Goal: Task Accomplishment & Management: Complete application form

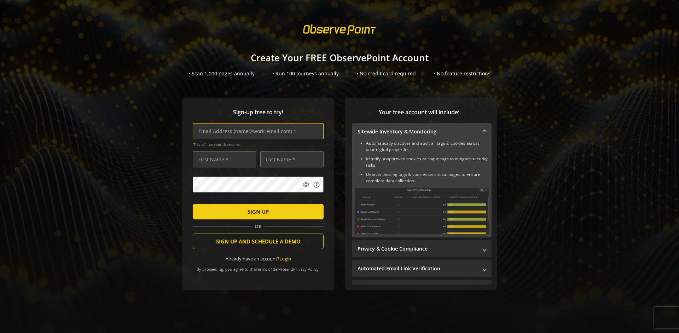
click at [256, 131] on input "text" at bounding box center [258, 131] width 131 height 16
type input "[EMAIL_ADDRESS][DOMAIN_NAME]"
click at [222, 159] on input "text" at bounding box center [224, 159] width 63 height 16
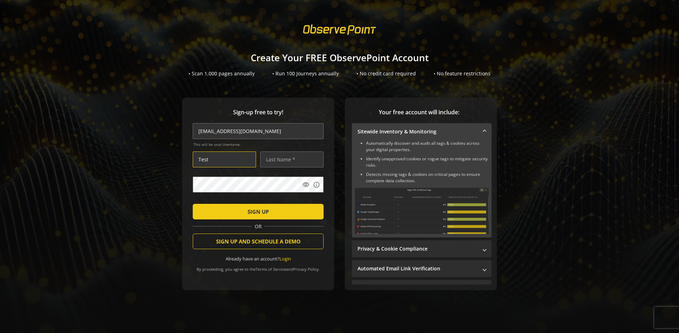
type input "Test"
click at [290, 159] on input "text" at bounding box center [291, 159] width 63 height 16
type input "Test"
click at [256, 211] on span "SIGN UP" at bounding box center [257, 211] width 21 height 13
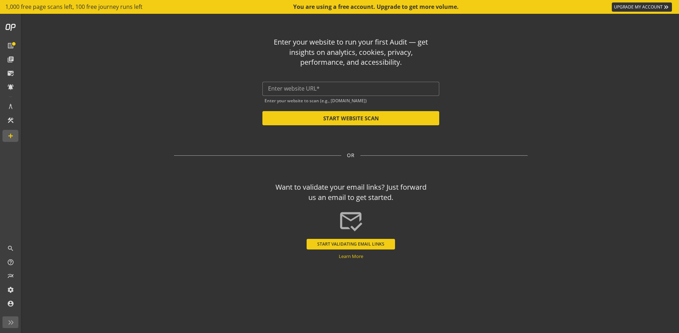
click at [351, 244] on button "START VALIDATING EMAIL LINKS" at bounding box center [351, 244] width 88 height 11
